Goal: Task Accomplishment & Management: Manage account settings

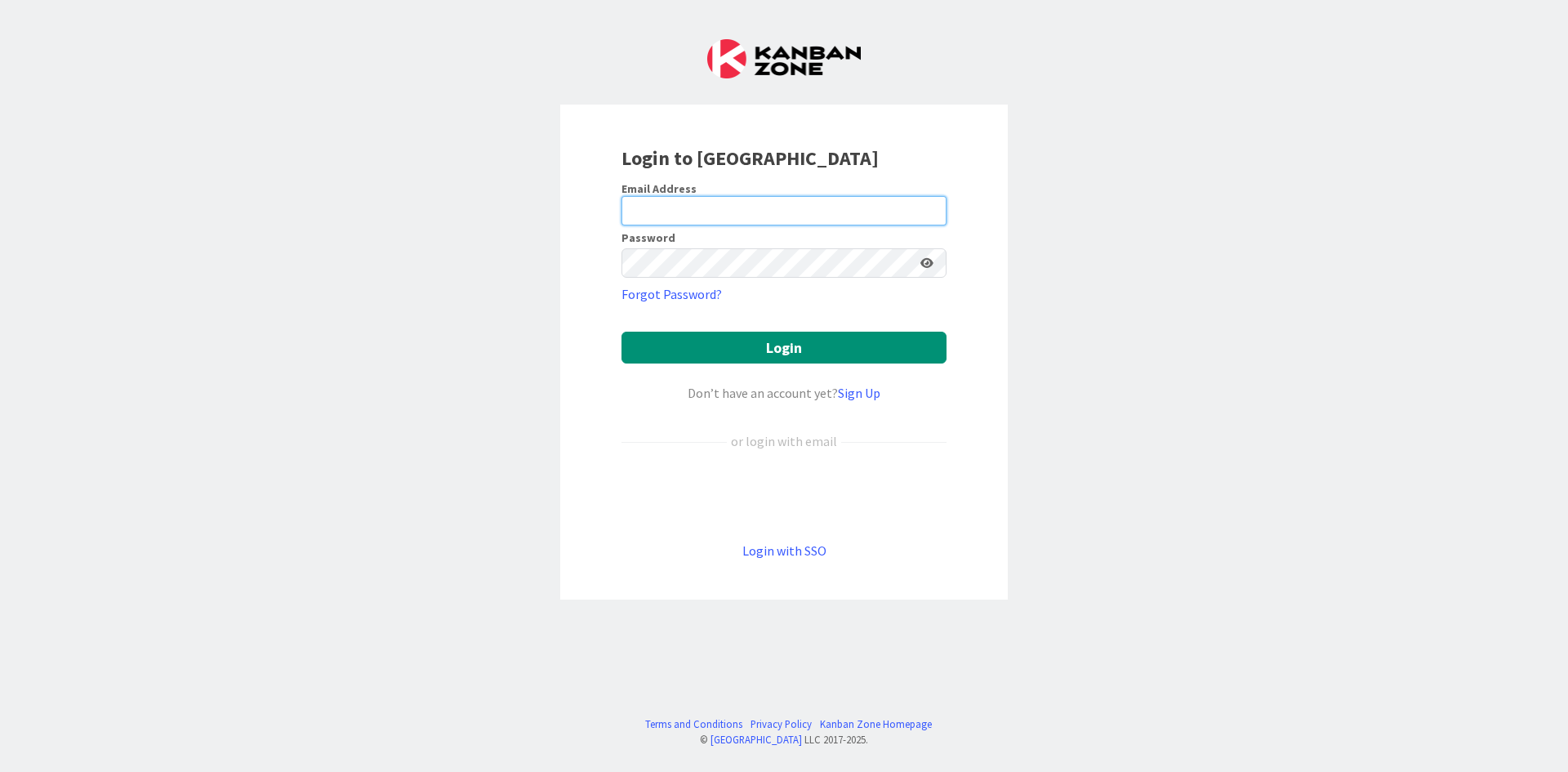
type input "[EMAIL_ADDRESS][DOMAIN_NAME]"
click at [801, 319] on form "Email Address [EMAIL_ADDRESS][DOMAIN_NAME] Password Forgot Password? Login Don’…" at bounding box center [784, 370] width 325 height 379
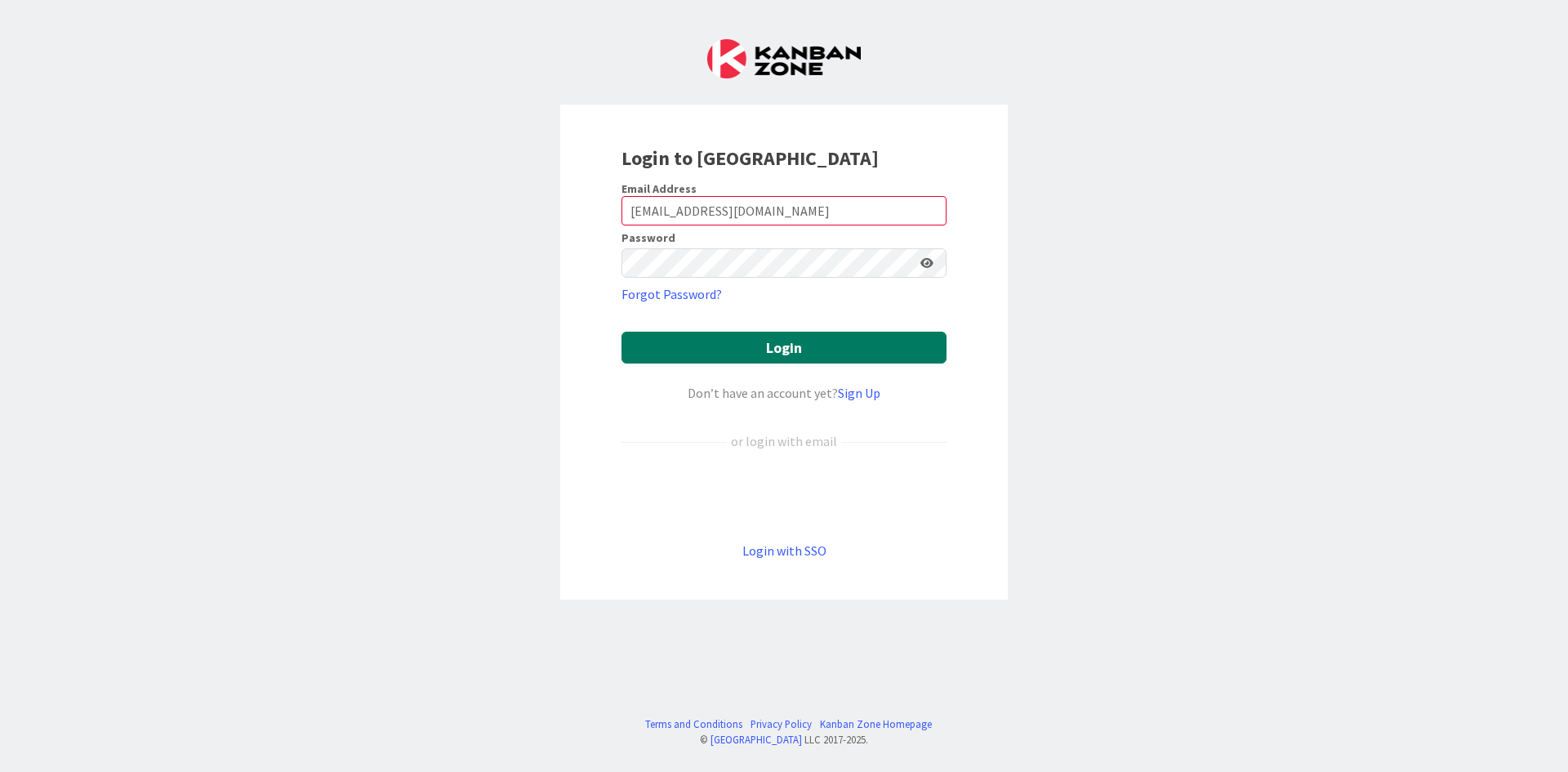
click at [802, 343] on button "Login" at bounding box center [784, 348] width 325 height 32
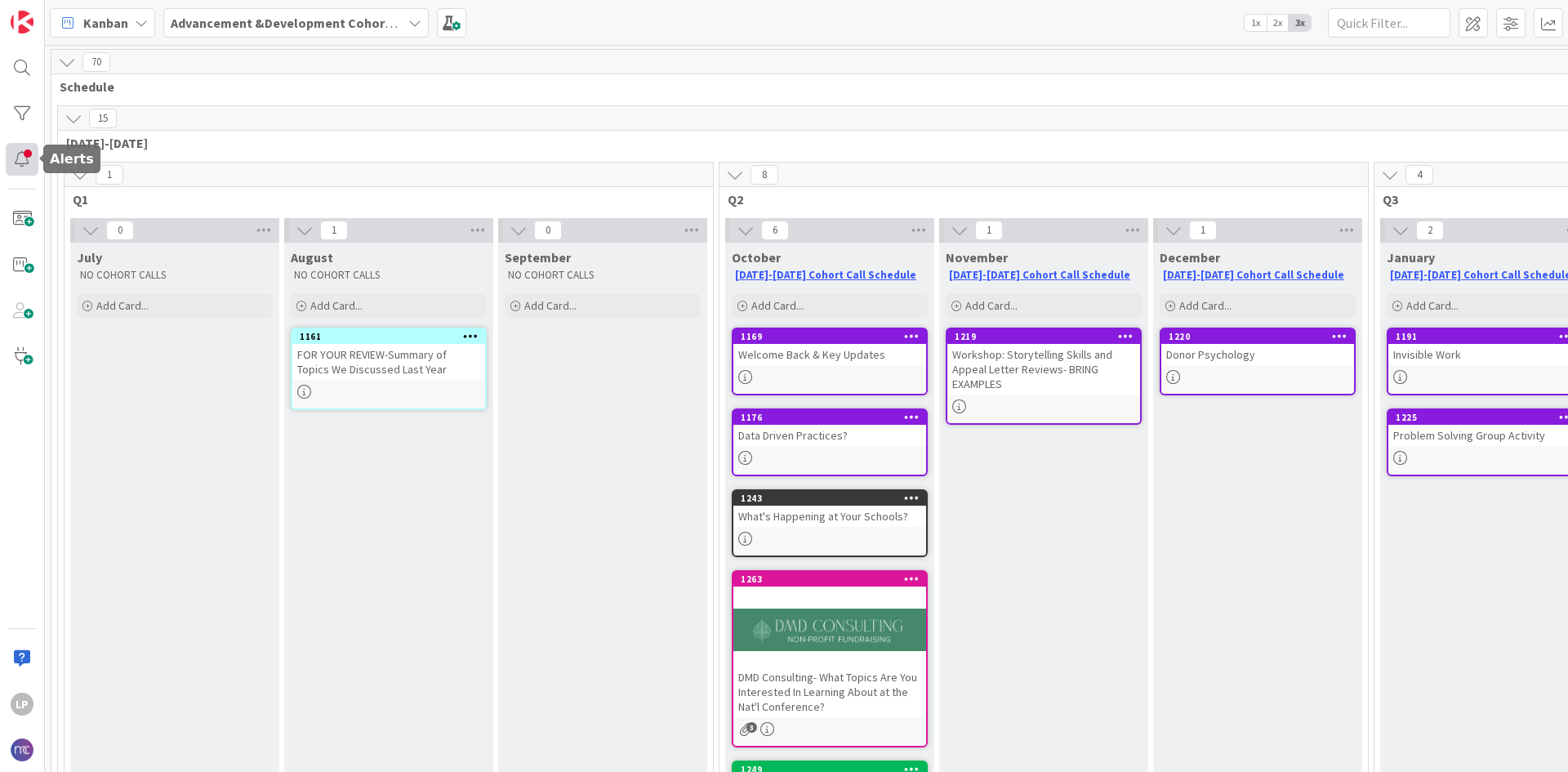
click at [29, 166] on div at bounding box center [22, 159] width 33 height 33
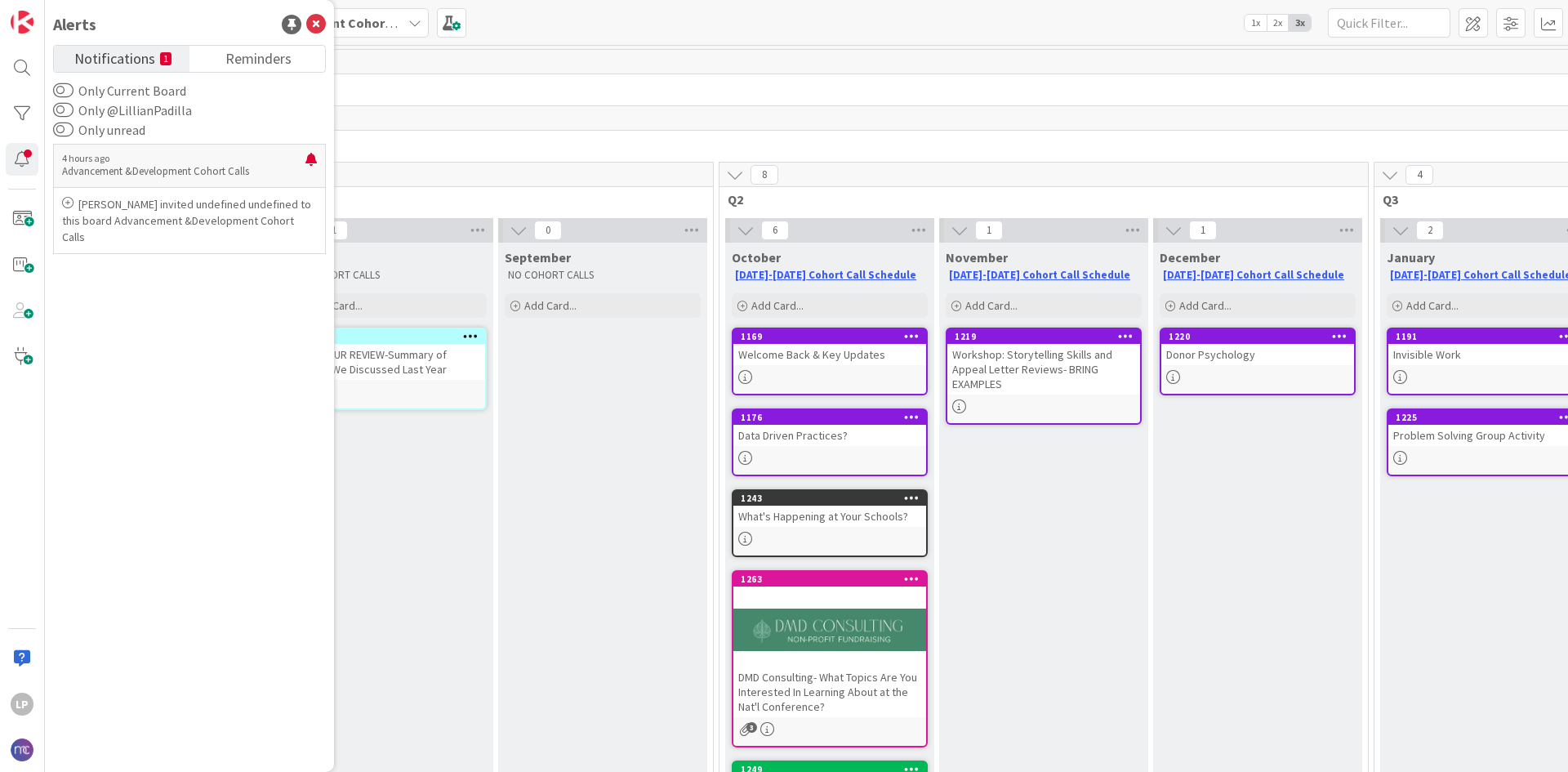
click at [146, 59] on span "Notifications" at bounding box center [115, 57] width 81 height 23
